Goal: Find specific page/section: Find specific page/section

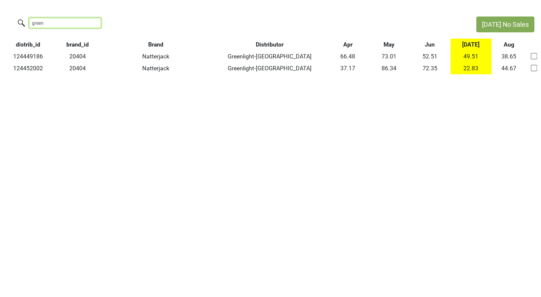
drag, startPoint x: 0, startPoint y: 0, endPoint x: -16, endPoint y: 17, distance: 23.1
click at [0, 17] on html "[DATE] No Sales green distrib_id brand_id Brand Distributor Apr May Jun [DATE] …" at bounding box center [270, 45] width 541 height 91
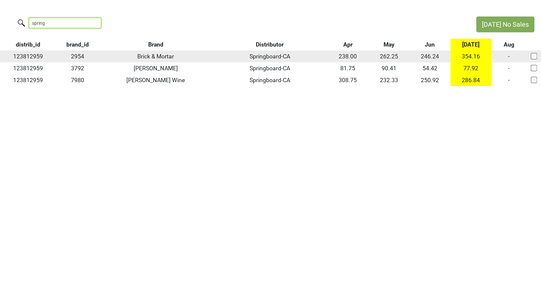
type input "spring"
click at [31, 60] on td "123812959" at bounding box center [28, 56] width 56 height 12
copy td "123812959"
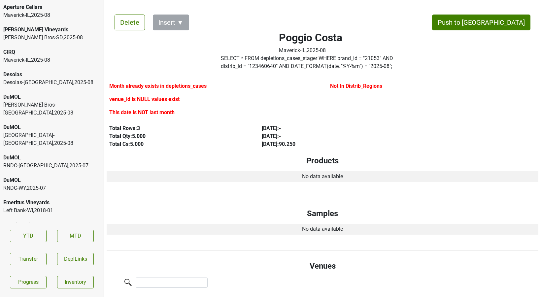
scroll to position [1460, 0]
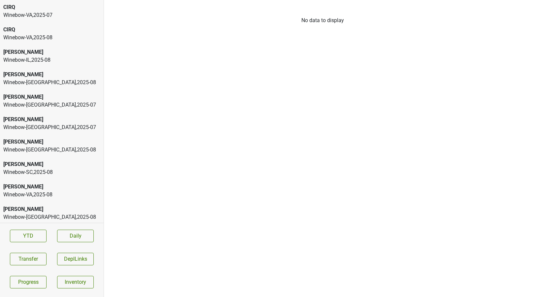
click at [50, 41] on div "Winebow-VA , 2025 - 08" at bounding box center [51, 38] width 97 height 8
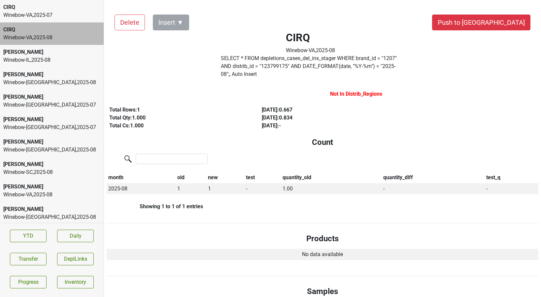
click at [49, 55] on div "Dalla Valle" at bounding box center [51, 52] width 97 height 8
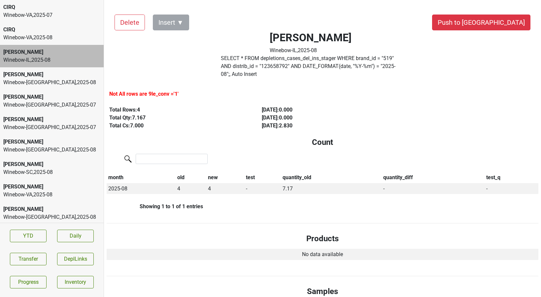
click at [44, 143] on div "Peter Michael" at bounding box center [51, 142] width 97 height 8
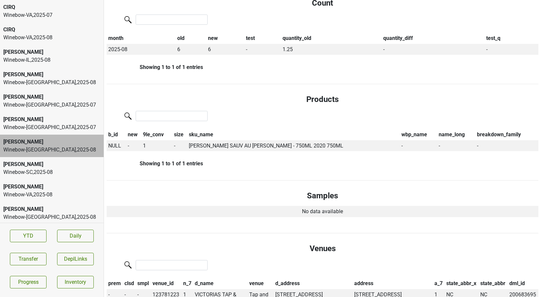
scroll to position [140, 0]
click at [41, 165] on div "Peter Michael" at bounding box center [51, 164] width 97 height 8
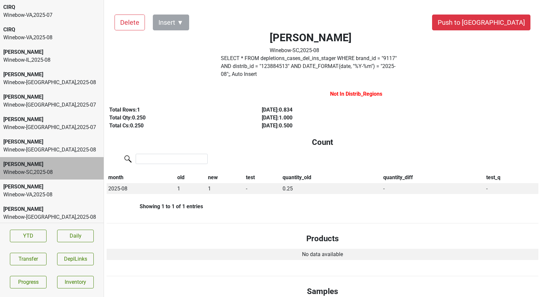
click at [44, 195] on div "Winebow-VA , 2025 - 08" at bounding box center [51, 195] width 97 height 8
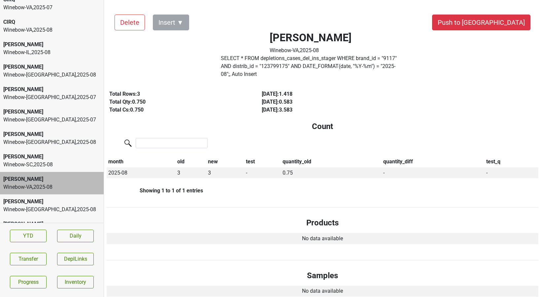
scroll to position [10, 0]
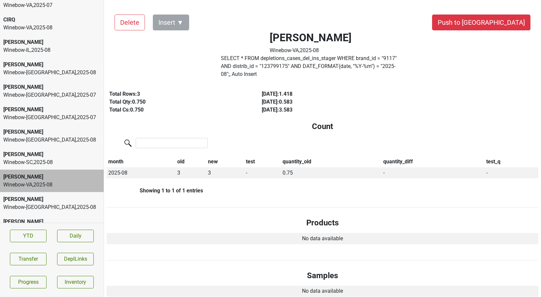
click at [44, 197] on div "Peter Michael" at bounding box center [51, 199] width 97 height 8
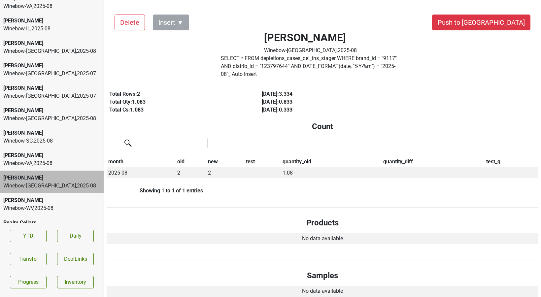
scroll to position [32, 0]
click at [44, 198] on div "Peter Michael" at bounding box center [51, 200] width 97 height 8
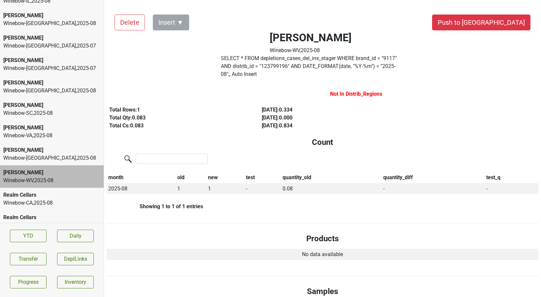
scroll to position [66, 0]
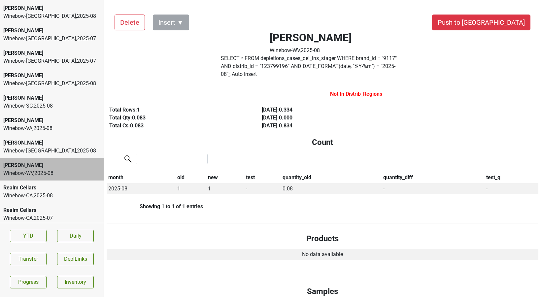
click at [42, 201] on div "Realm Cellars Winebow-CA , 2025 - 08" at bounding box center [52, 192] width 104 height 22
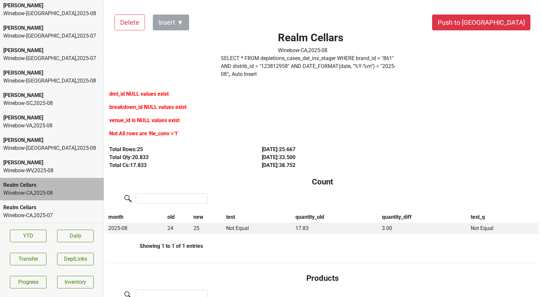
scroll to position [70, 0]
